Goal: Use online tool/utility: Utilize a website feature to perform a specific function

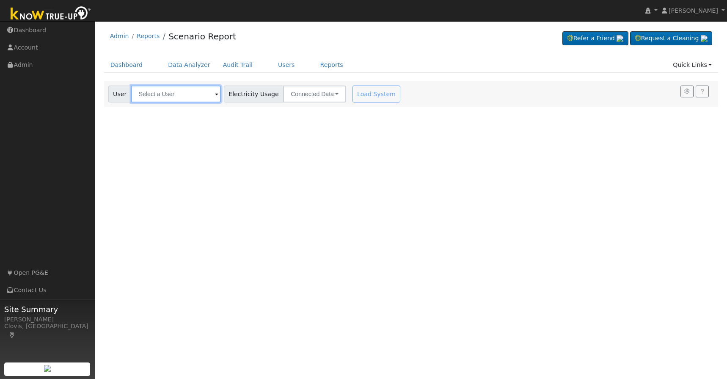
click at [174, 97] on input "text" at bounding box center [176, 93] width 90 height 17
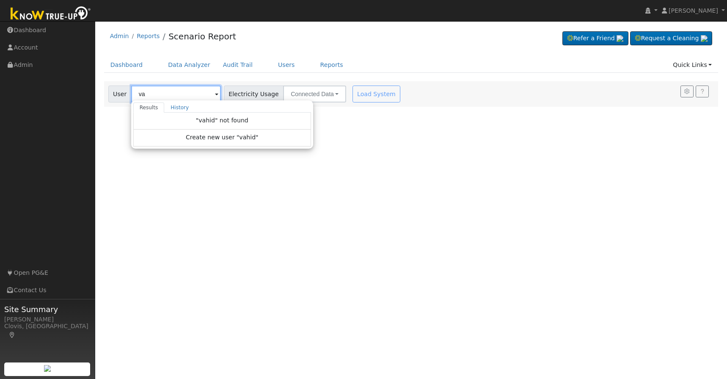
type input "v"
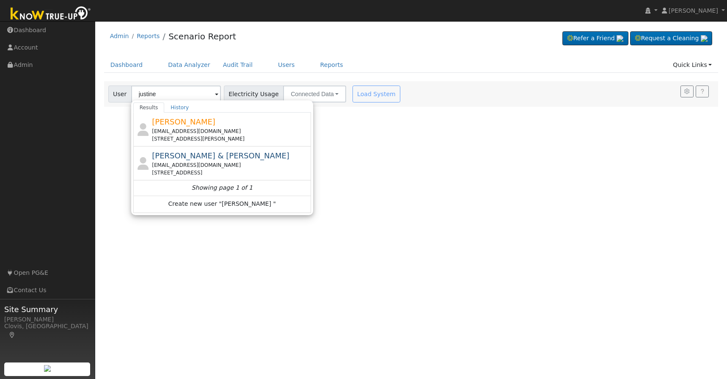
click at [184, 130] on div "[EMAIL_ADDRESS][DOMAIN_NAME]" at bounding box center [230, 131] width 157 height 8
type input "[PERSON_NAME]"
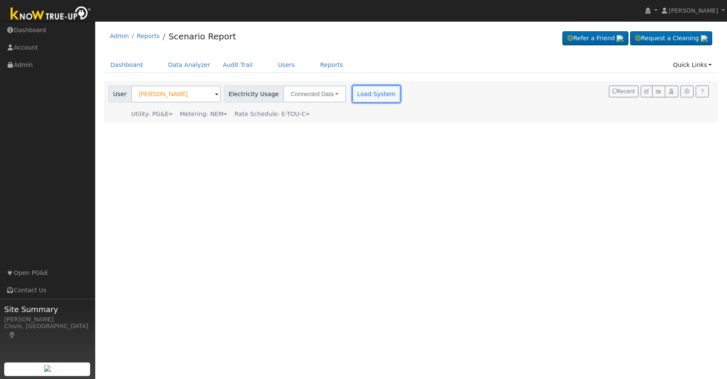
click at [372, 94] on button "Load System" at bounding box center [376, 93] width 48 height 17
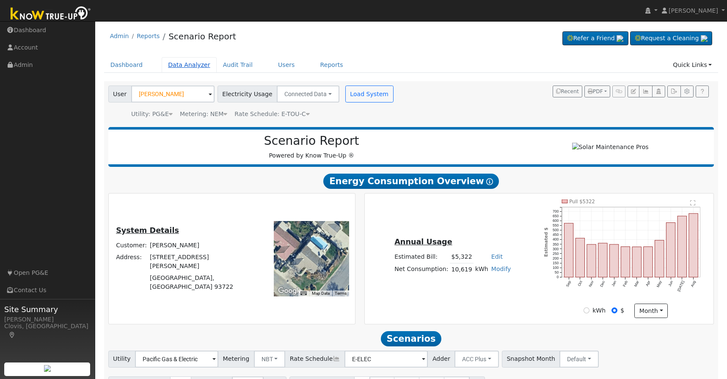
click at [177, 65] on link "Data Analyzer" at bounding box center [189, 65] width 55 height 16
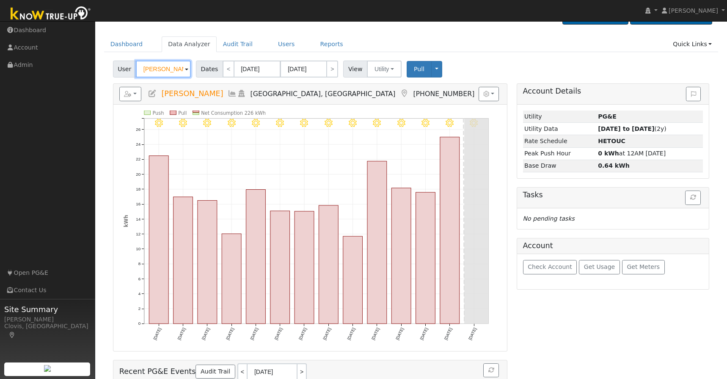
scroll to position [22, 0]
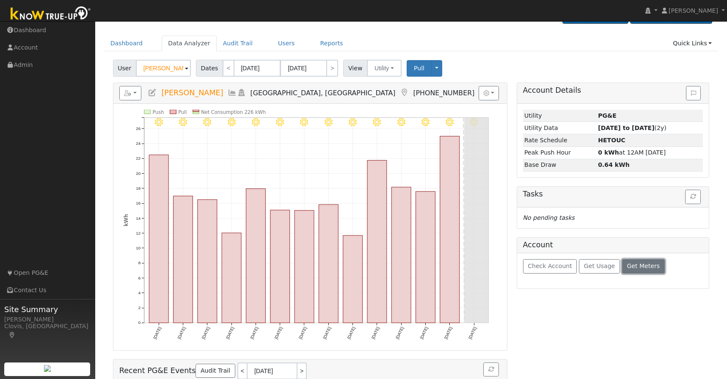
click at [634, 266] on span "Get Meters" at bounding box center [642, 265] width 33 height 7
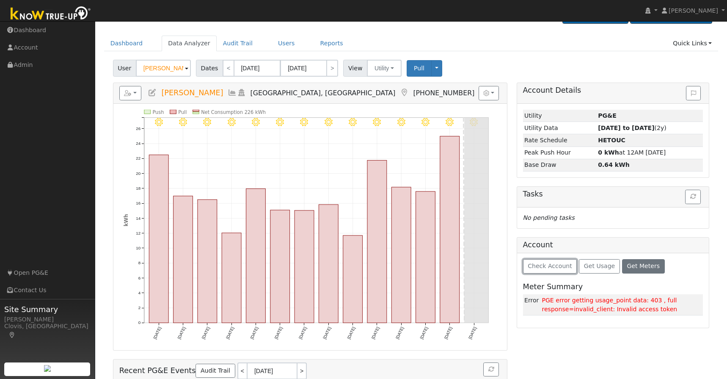
click at [549, 266] on span "Check Account" at bounding box center [549, 265] width 44 height 7
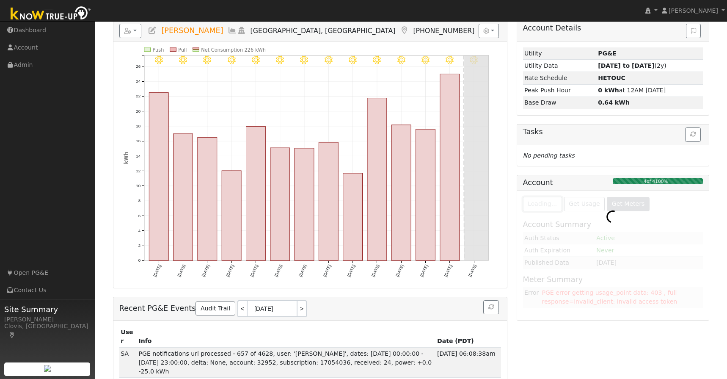
scroll to position [90, 0]
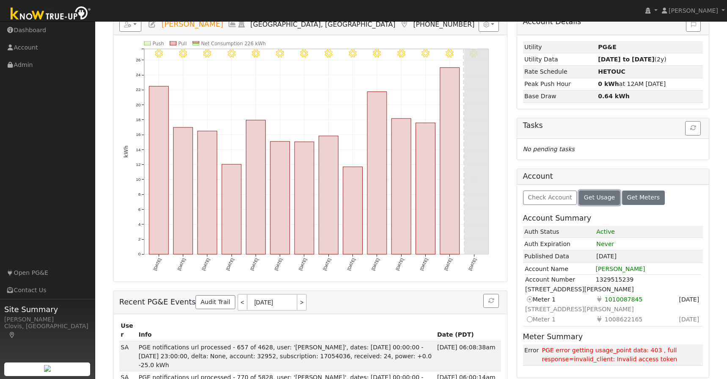
click at [593, 201] on button "Get Usage" at bounding box center [599, 197] width 41 height 14
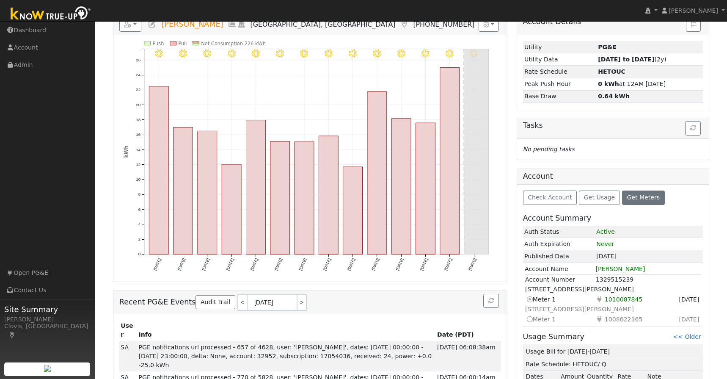
click at [528, 318] on icon at bounding box center [529, 318] width 8 height 9
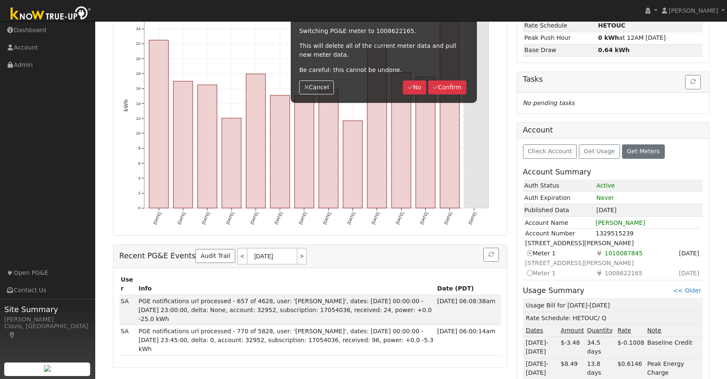
scroll to position [140, 0]
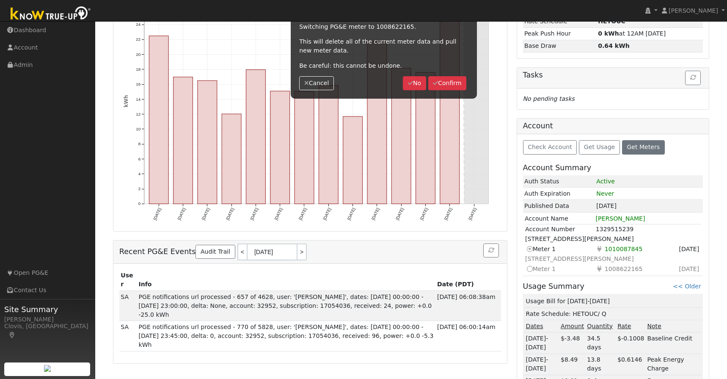
click at [531, 268] on icon at bounding box center [529, 268] width 8 height 9
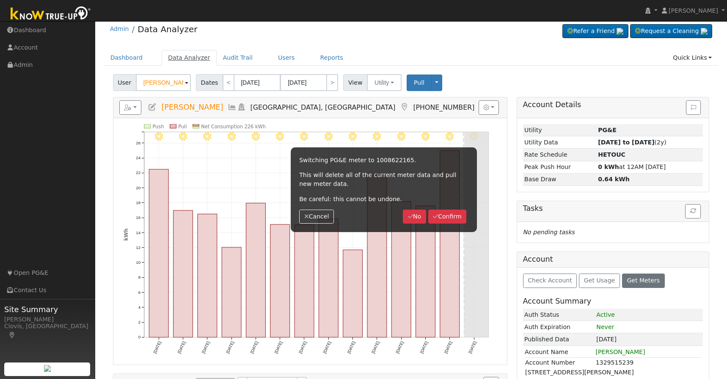
scroll to position [0, 0]
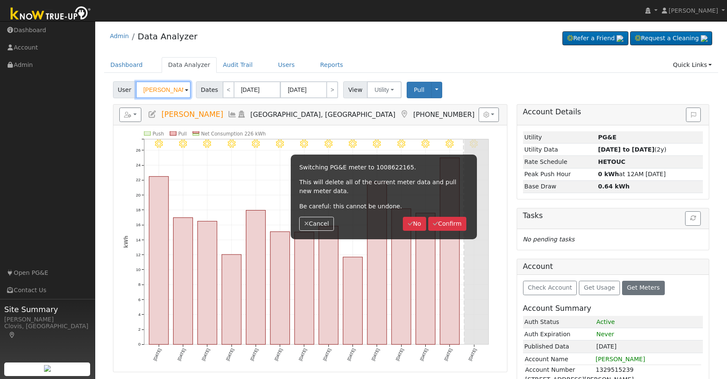
click at [168, 86] on input "Eduardo Blanco" at bounding box center [163, 89] width 55 height 17
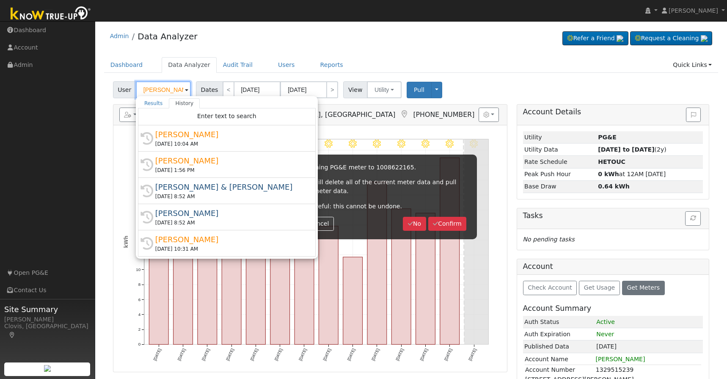
click at [172, 91] on input "Eduardo Blanco" at bounding box center [163, 89] width 55 height 17
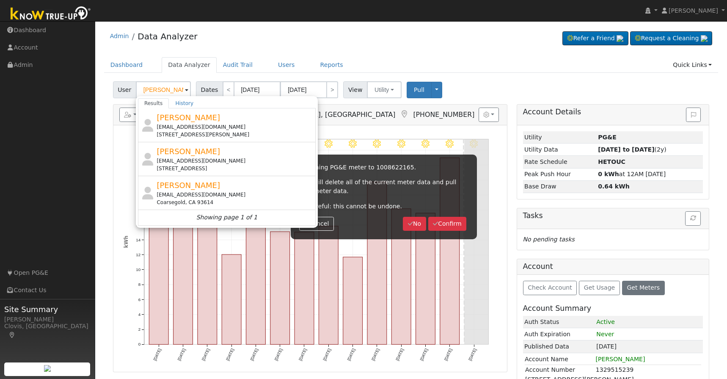
click at [217, 160] on div "snoogens91@gmail.com" at bounding box center [234, 161] width 157 height 8
type input "Jonathan Cash"
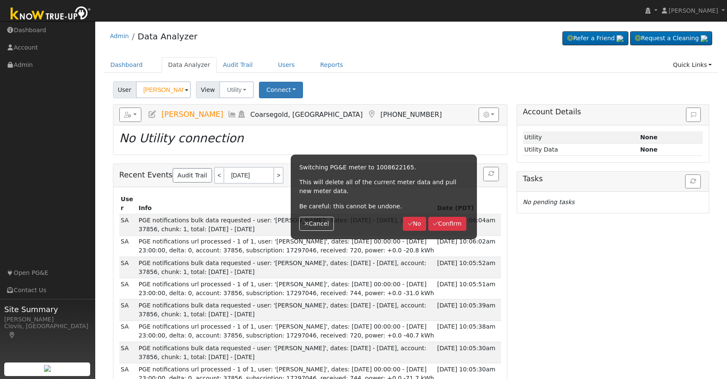
scroll to position [2, 0]
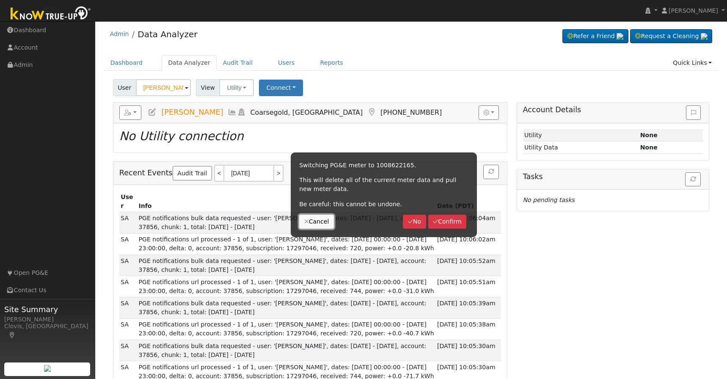
click at [312, 219] on button "Cancel" at bounding box center [316, 221] width 35 height 14
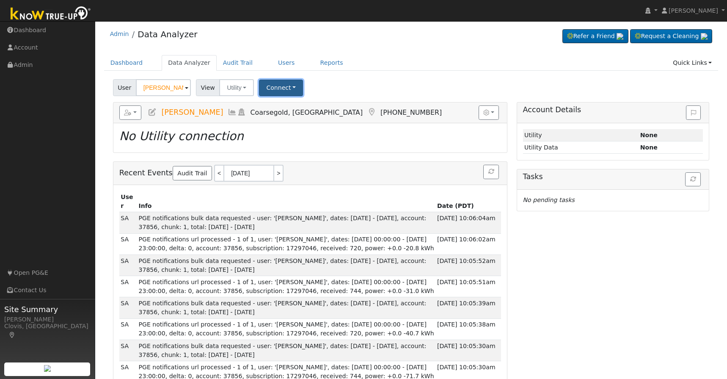
click at [270, 87] on button "Connect" at bounding box center [281, 88] width 44 height 16
click at [325, 88] on div "User Jonathan Cash Account Default Account Default Account 33615 Robinhood Driv…" at bounding box center [410, 86] width 599 height 20
click at [177, 92] on input "Jonathan Cash" at bounding box center [163, 87] width 55 height 17
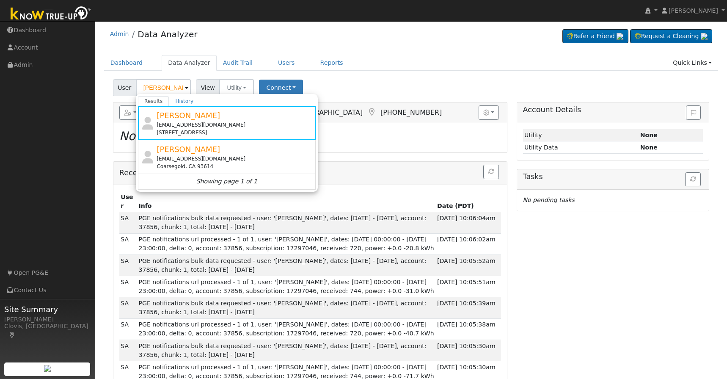
click at [183, 154] on span "Jonathan Cash" at bounding box center [187, 149] width 63 height 9
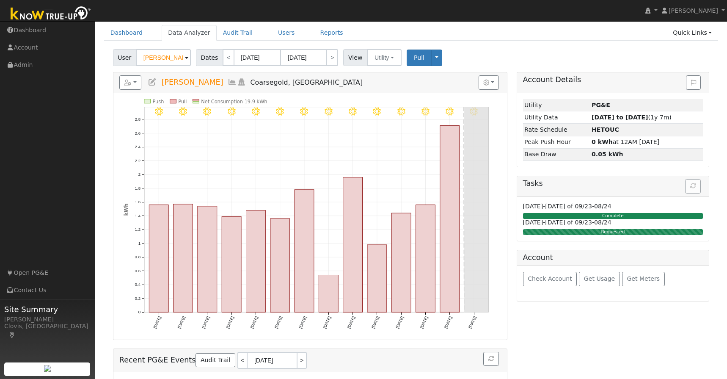
scroll to position [36, 0]
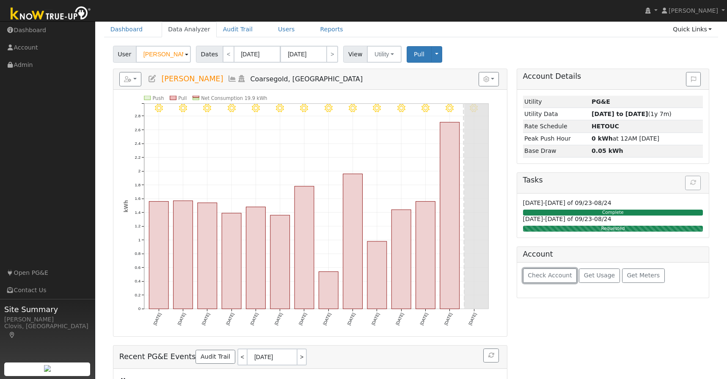
click at [544, 274] on span "Check Account" at bounding box center [549, 275] width 44 height 7
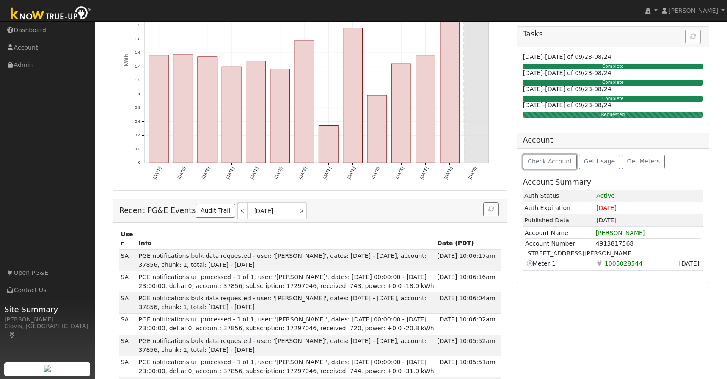
scroll to position [168, 0]
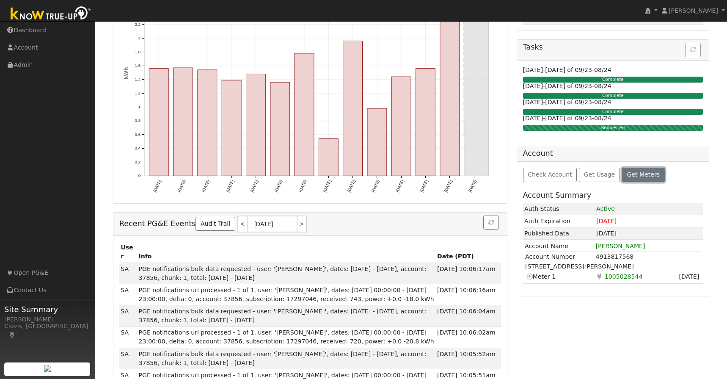
click at [627, 176] on span "Get Meters" at bounding box center [642, 174] width 33 height 7
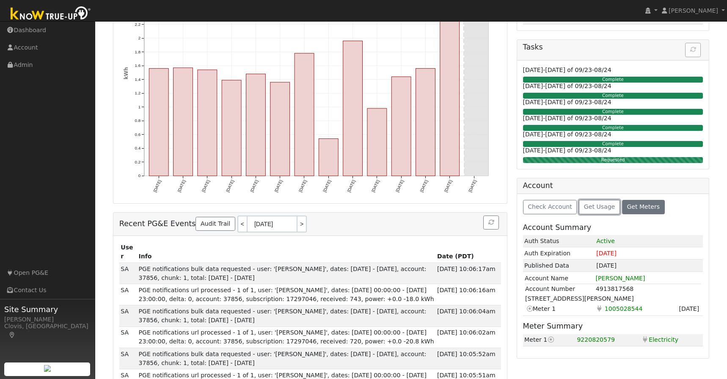
click at [598, 209] on span "Get Usage" at bounding box center [599, 206] width 31 height 7
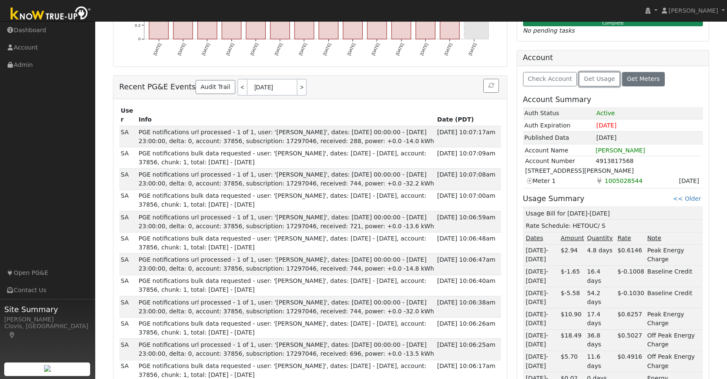
scroll to position [240, 0]
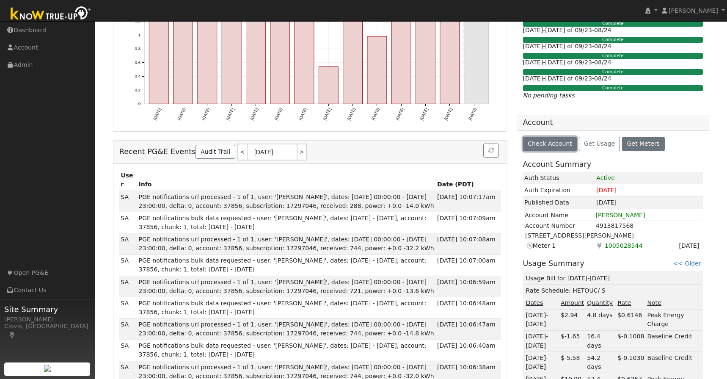
click at [569, 148] on button "Check Account" at bounding box center [550, 144] width 54 height 14
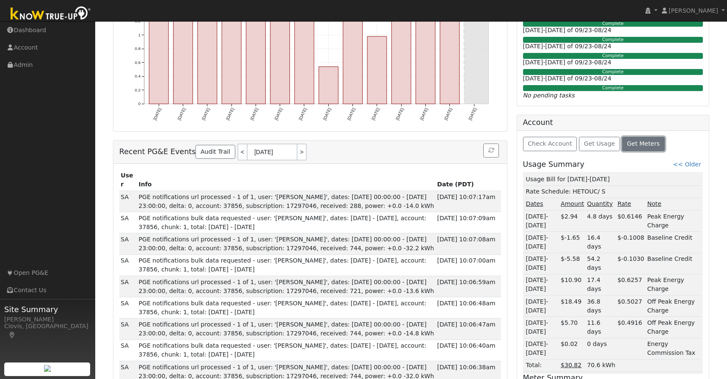
click at [629, 148] on button "Get Meters" at bounding box center [643, 144] width 43 height 14
click at [628, 145] on span "Get Meters" at bounding box center [642, 143] width 33 height 7
click at [551, 144] on span "Check Account" at bounding box center [549, 143] width 44 height 7
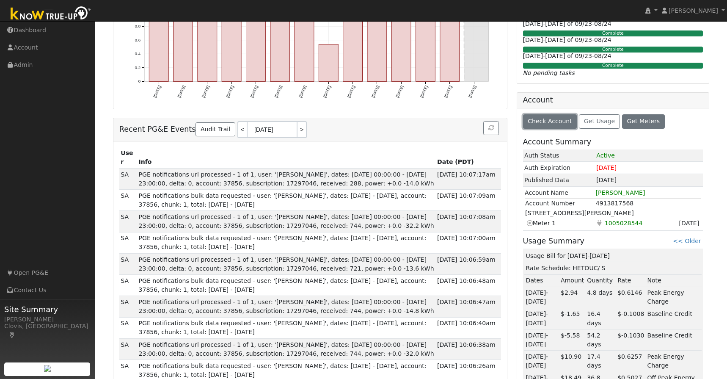
scroll to position [265, 0]
